Goal: Task Accomplishment & Management: Use online tool/utility

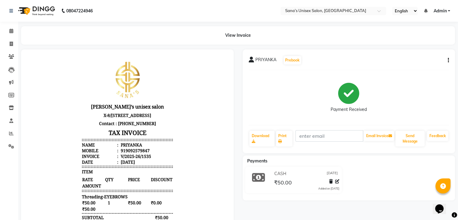
scroll to position [5, 0]
drag, startPoint x: 121, startPoint y: 151, endPoint x: 150, endPoint y: 153, distance: 29.6
click at [150, 153] on li "Mobile : 919092579847" at bounding box center [127, 151] width 91 height 6
copy div "9092579847"
click at [448, 61] on icon "button" at bounding box center [448, 60] width 1 height 0
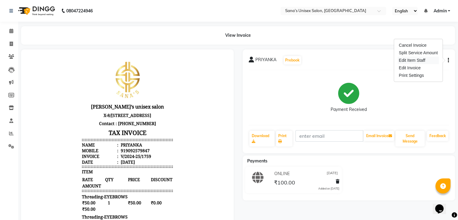
click at [426, 61] on div "Edit Item Staff" at bounding box center [418, 61] width 41 height 8
select select
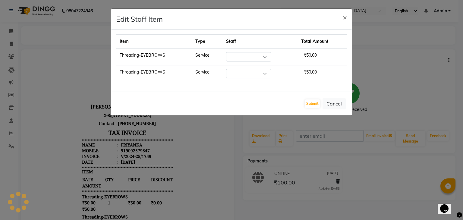
select select "45605"
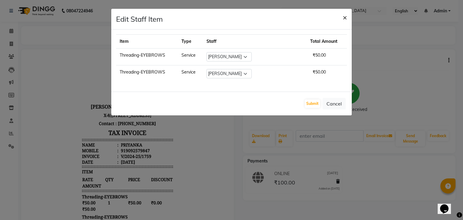
click at [343, 17] on span "×" at bounding box center [345, 17] width 4 height 9
